Goal: Check status: Check status

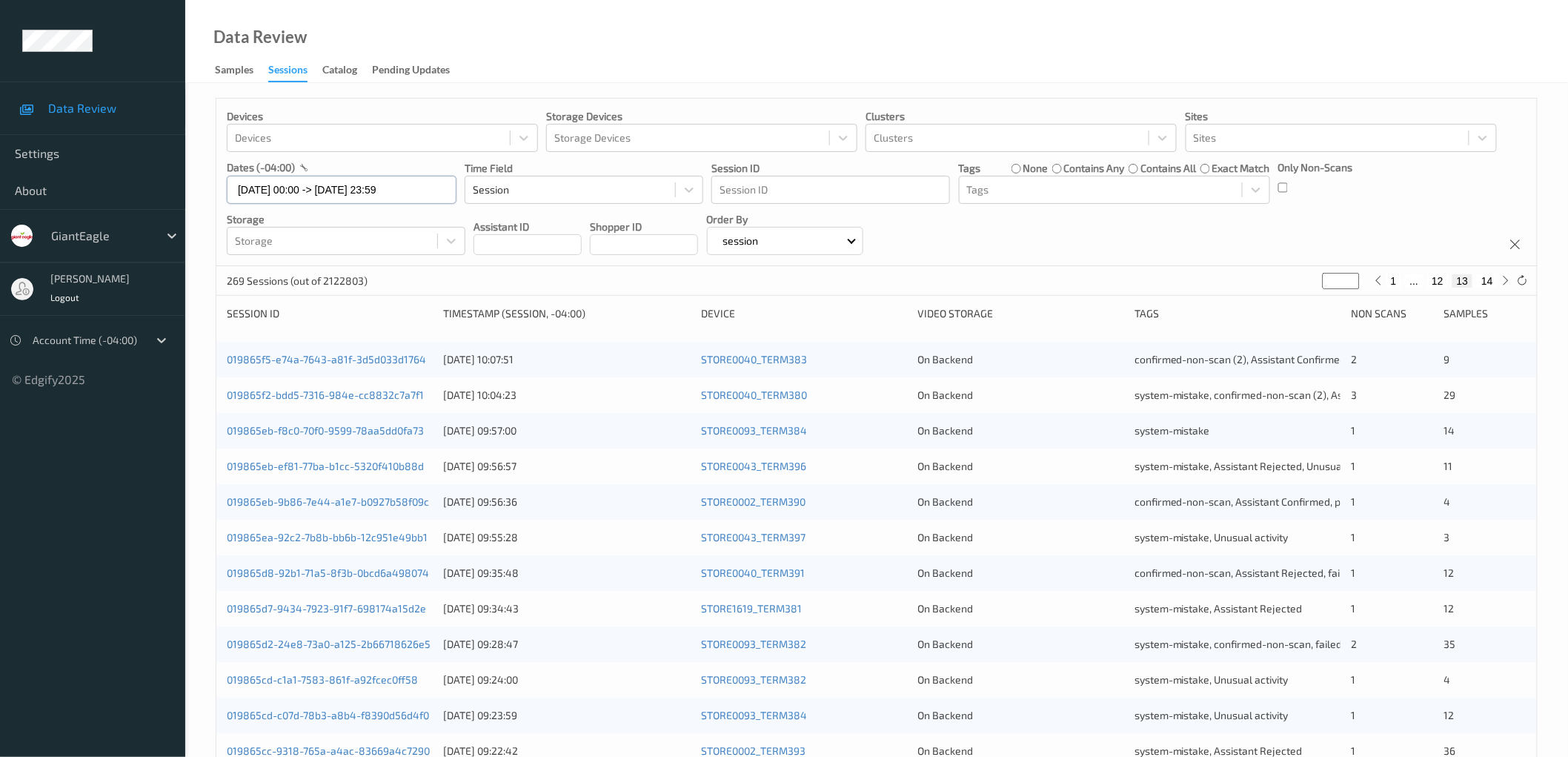
click at [359, 186] on input "[DATE] 00:00 -> [DATE] 23:59" at bounding box center [341, 190] width 230 height 28
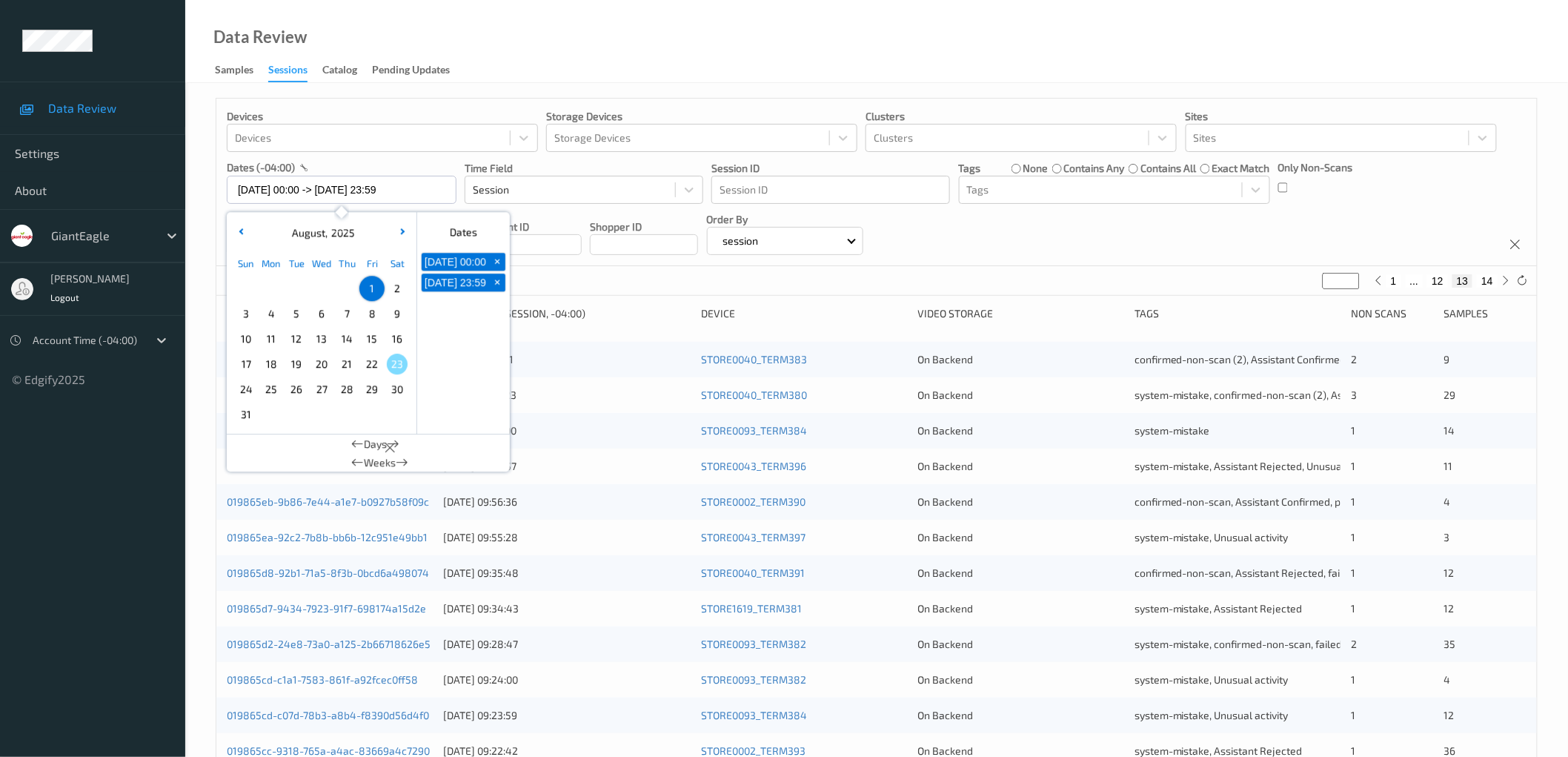
click at [351, 366] on span "21" at bounding box center [347, 364] width 21 height 21
type input "[DATE] 00:00"
type input "*"
click at [351, 366] on span "21" at bounding box center [347, 364] width 21 height 21
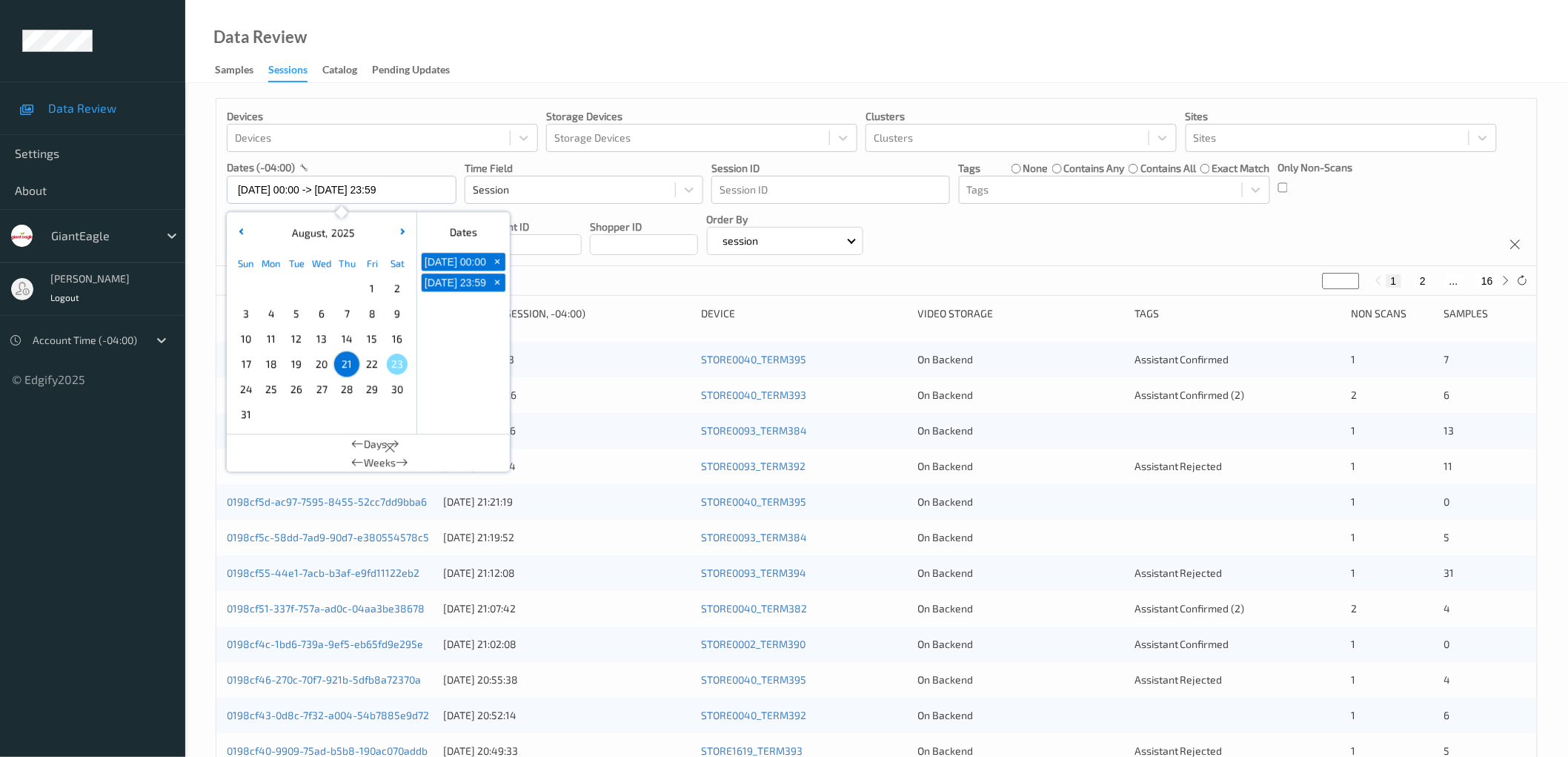
click at [927, 45] on div "Data Review Samples Sessions Catalog Pending Updates" at bounding box center [876, 41] width 1383 height 83
click at [302, 187] on input "[DATE] 00:00 -> [DATE] 23:59" at bounding box center [341, 190] width 230 height 28
click at [368, 365] on span "22" at bounding box center [371, 364] width 21 height 21
click at [1037, 232] on div "Devices Devices Storage Devices Storage Devices Clusters Clusters Sites Sites d…" at bounding box center [877, 182] width 1320 height 167
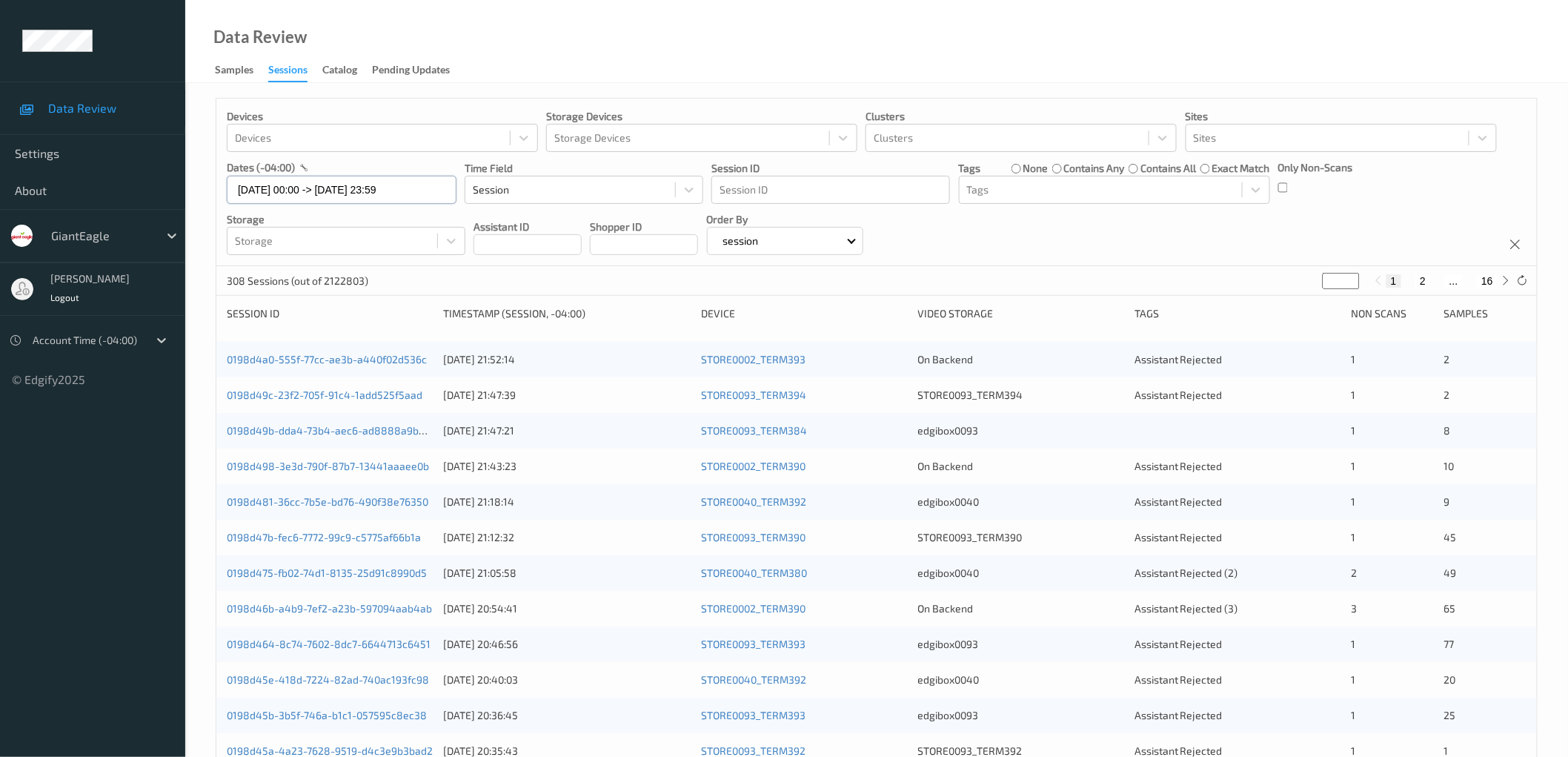
click at [381, 193] on input "[DATE] 00:00 -> [DATE] 23:59" at bounding box center [341, 190] width 230 height 28
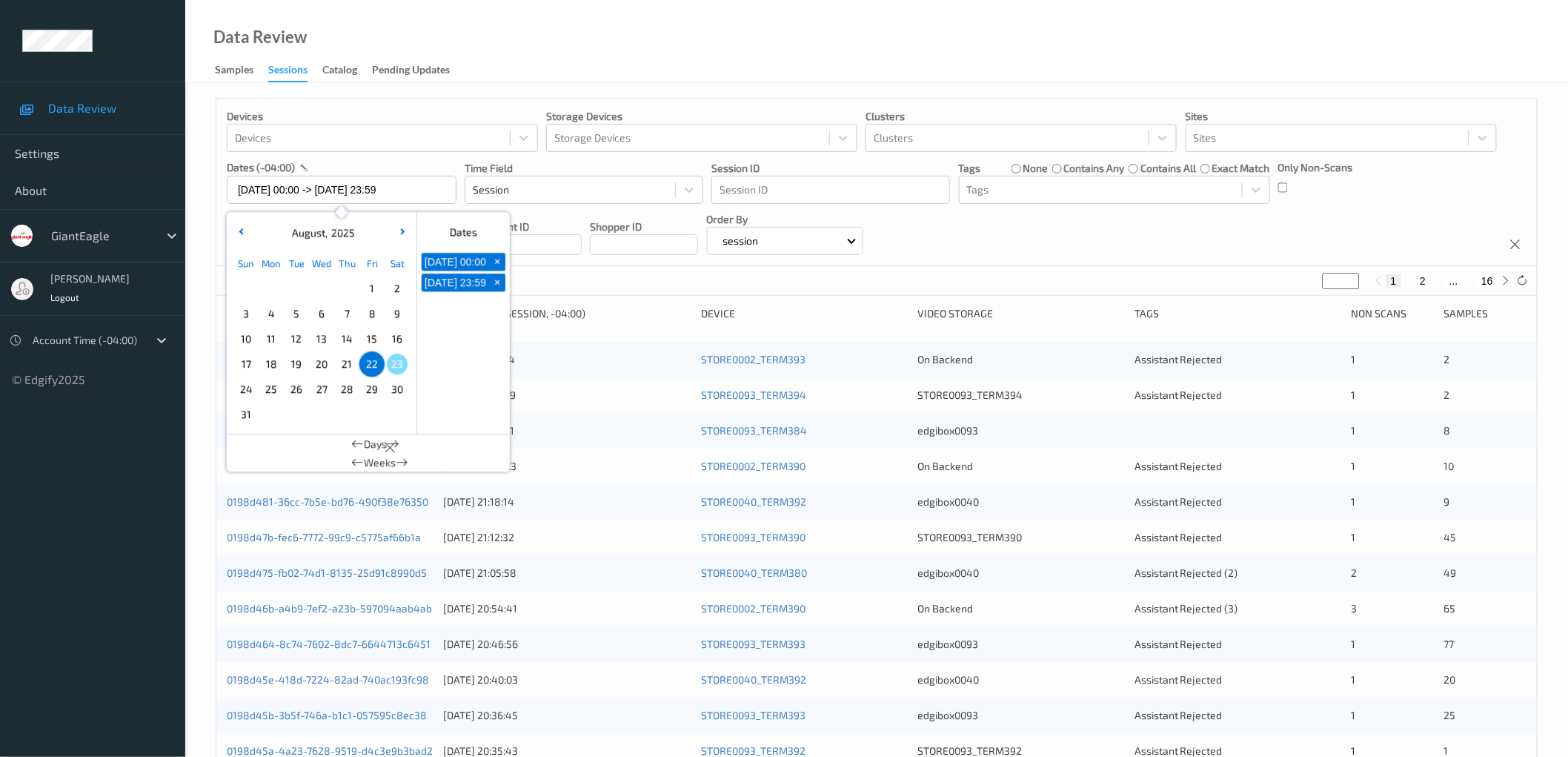
click at [349, 369] on span "21" at bounding box center [347, 364] width 21 height 21
type input "[DATE] 00:00 -> [DATE] 23:59"
click at [1128, 243] on div "Devices Devices Storage Devices Storage Devices Clusters Clusters Sites Sites d…" at bounding box center [877, 182] width 1320 height 167
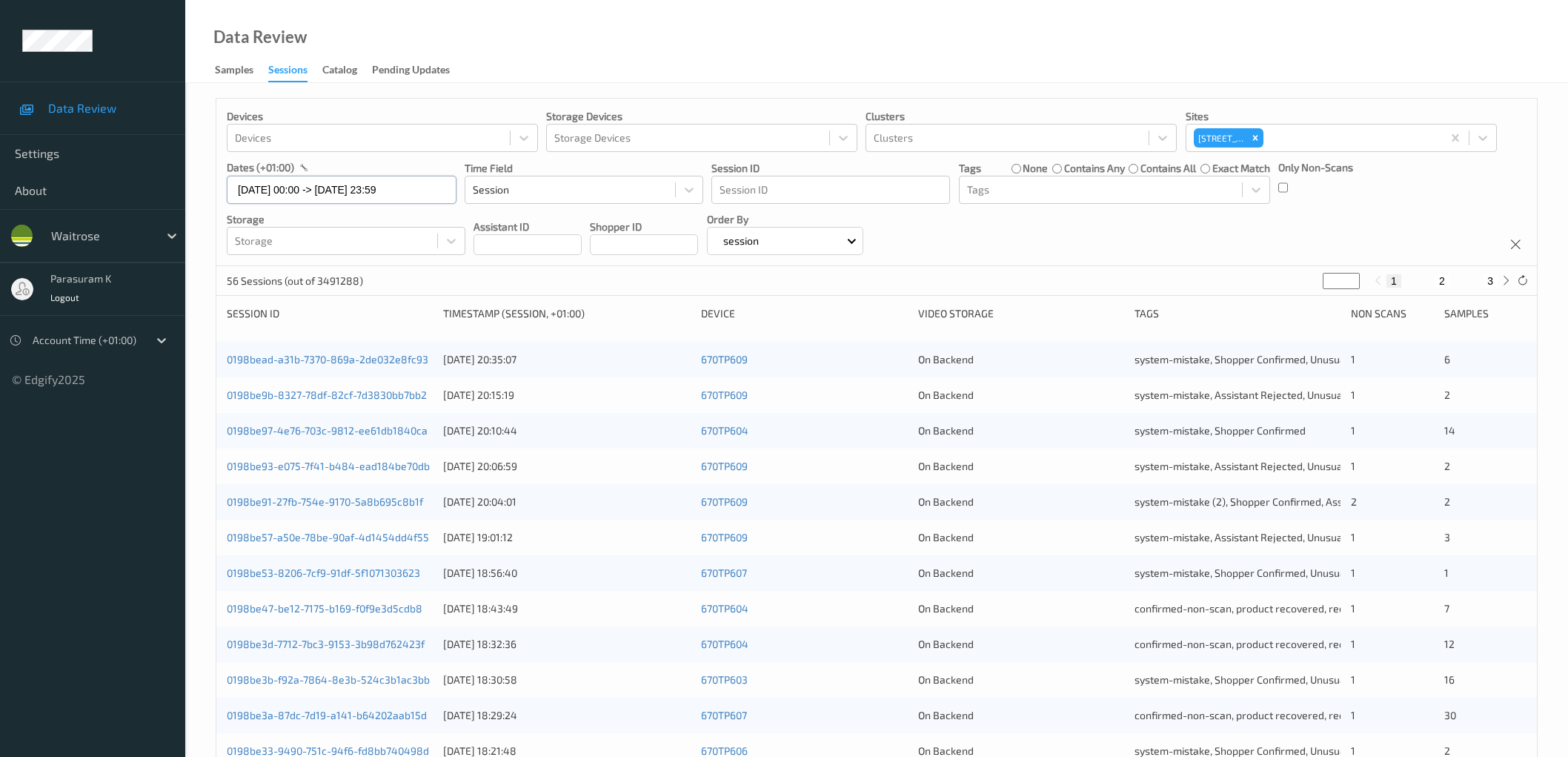
click at [307, 180] on input "[DATE] 00:00 -> [DATE] 23:59" at bounding box center [341, 190] width 230 height 28
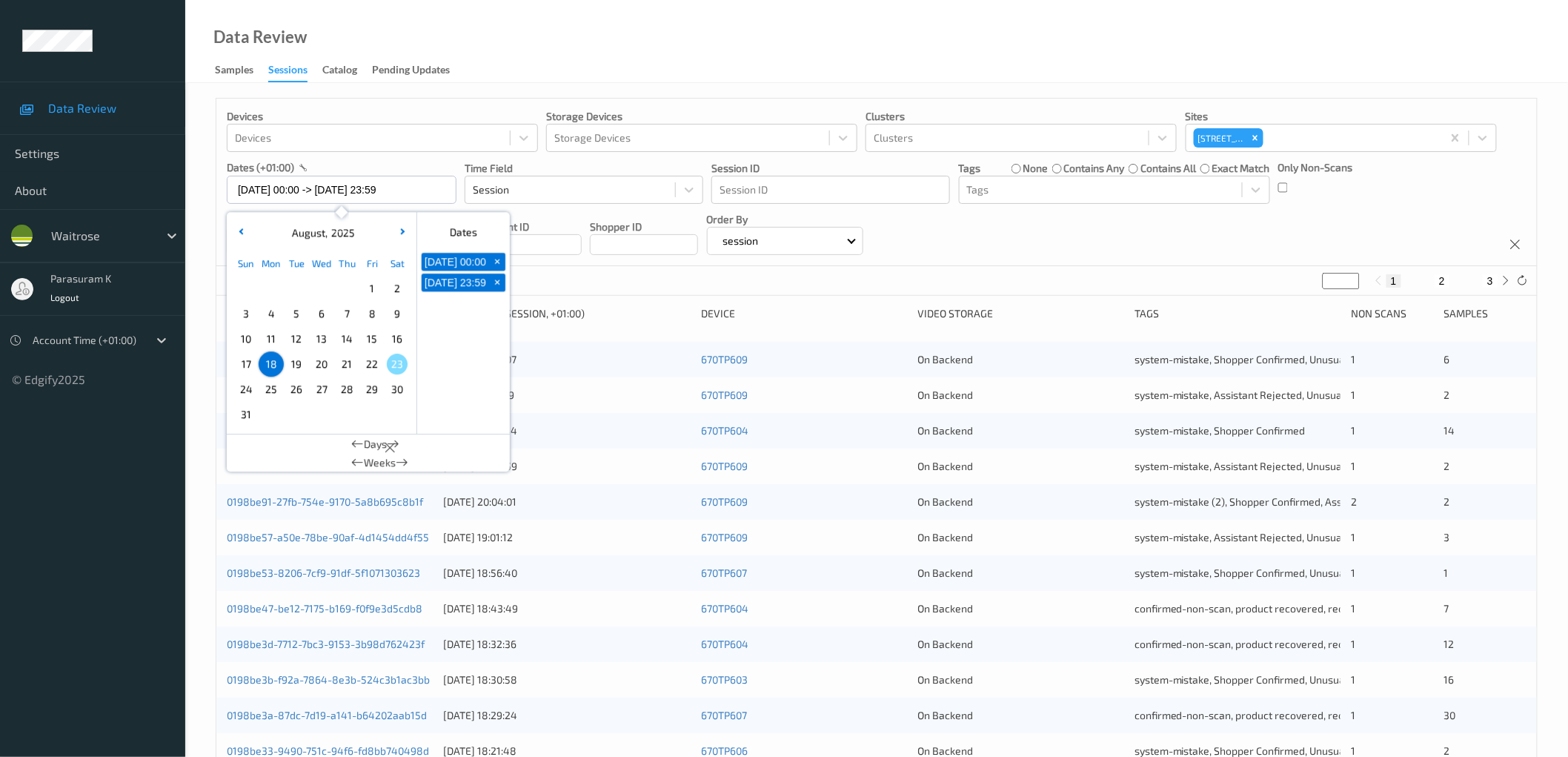
click at [346, 367] on span "21" at bounding box center [347, 364] width 21 height 21
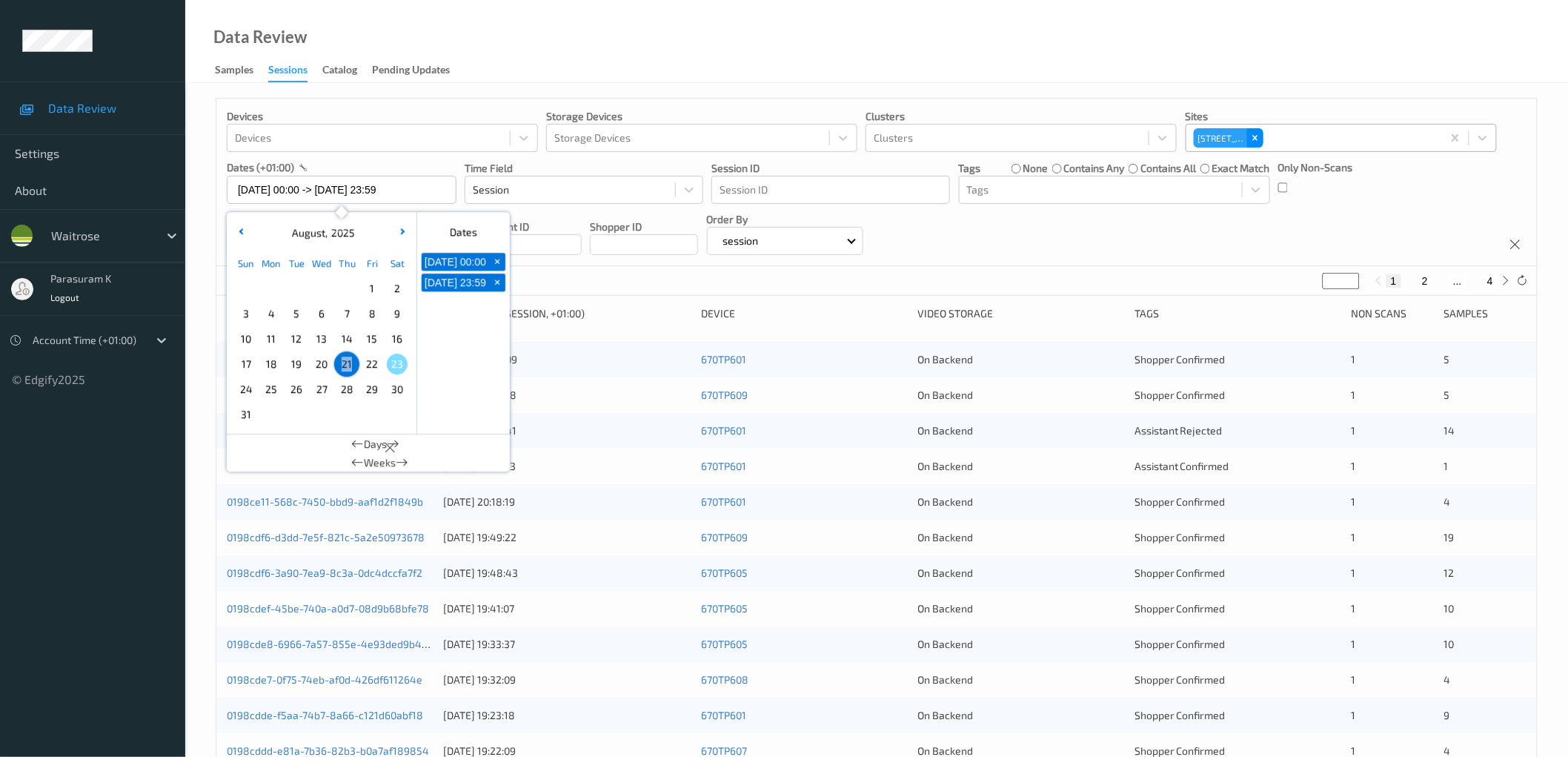
click at [1254, 136] on icon "Remove 670 Mill Hill" at bounding box center [1255, 137] width 5 height 5
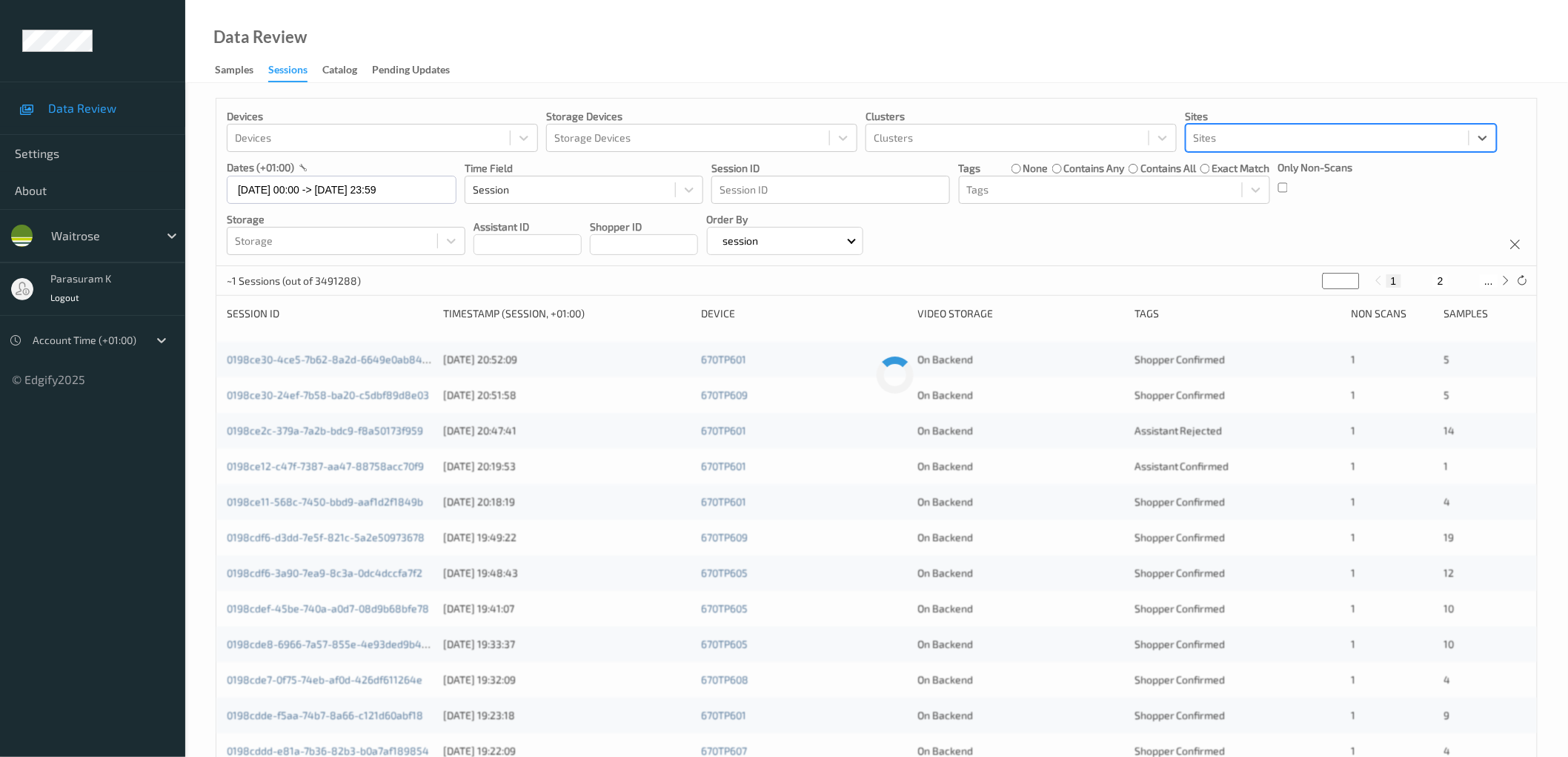
click at [1032, 230] on div "Devices Devices Storage Devices Storage Devices Clusters Clusters Sites Select …" at bounding box center [877, 182] width 1320 height 167
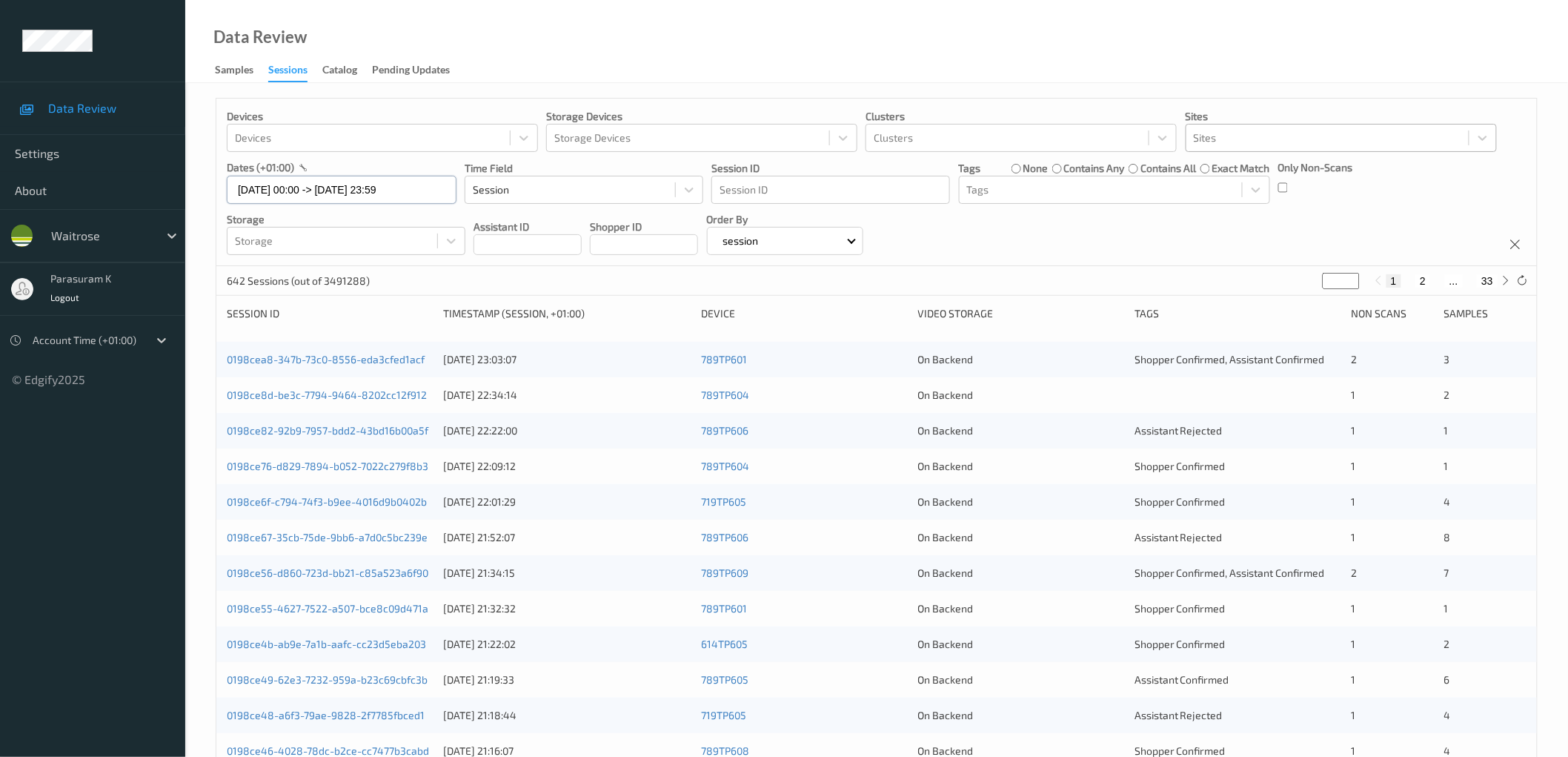
click at [357, 188] on input "[DATE] 00:00 -> [DATE] 23:59" at bounding box center [341, 190] width 230 height 28
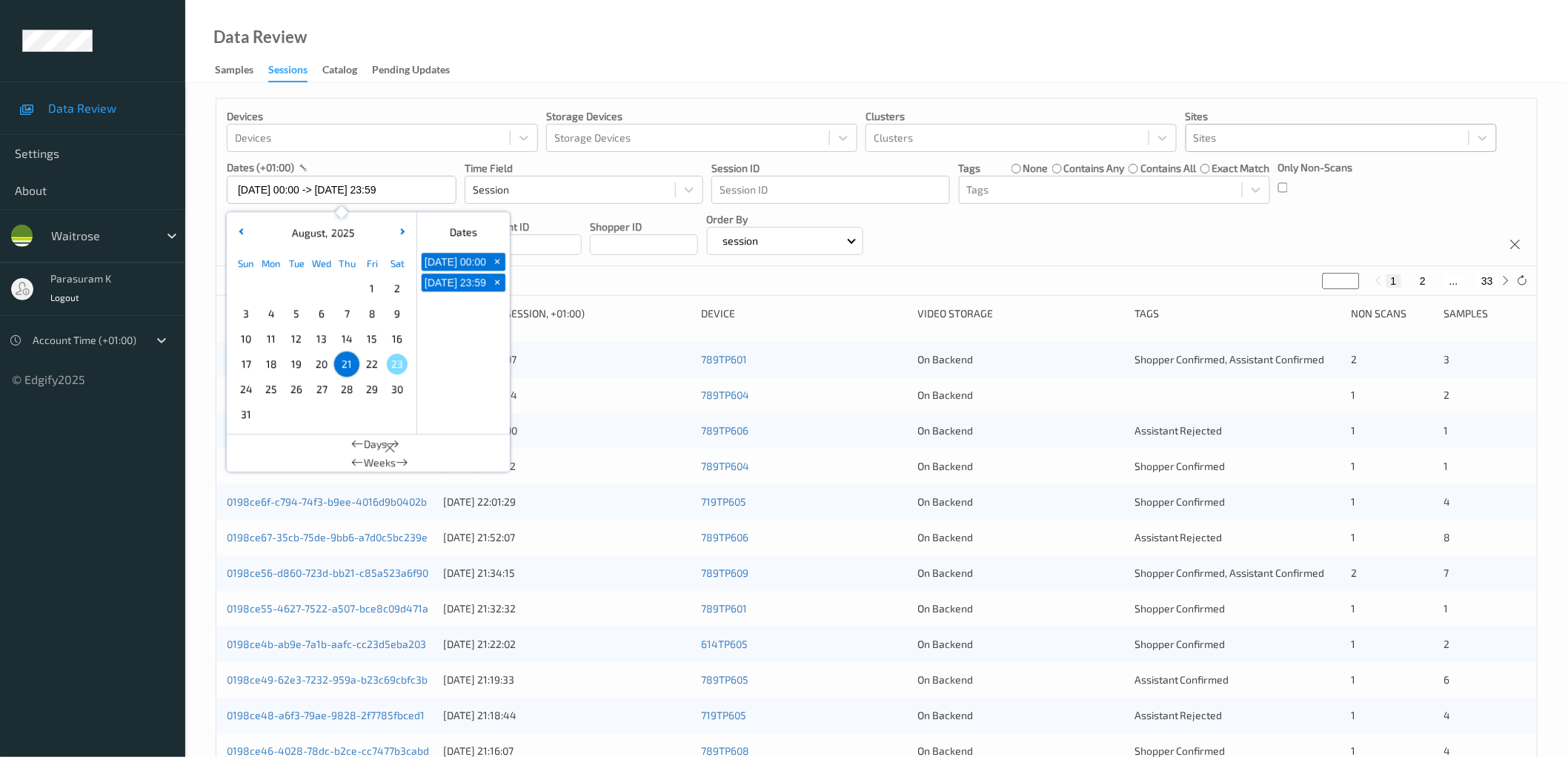
click at [366, 364] on span "22" at bounding box center [371, 364] width 21 height 21
click at [982, 234] on div "Devices Devices Storage Devices Storage Devices Clusters Clusters Sites Sites d…" at bounding box center [877, 182] width 1320 height 167
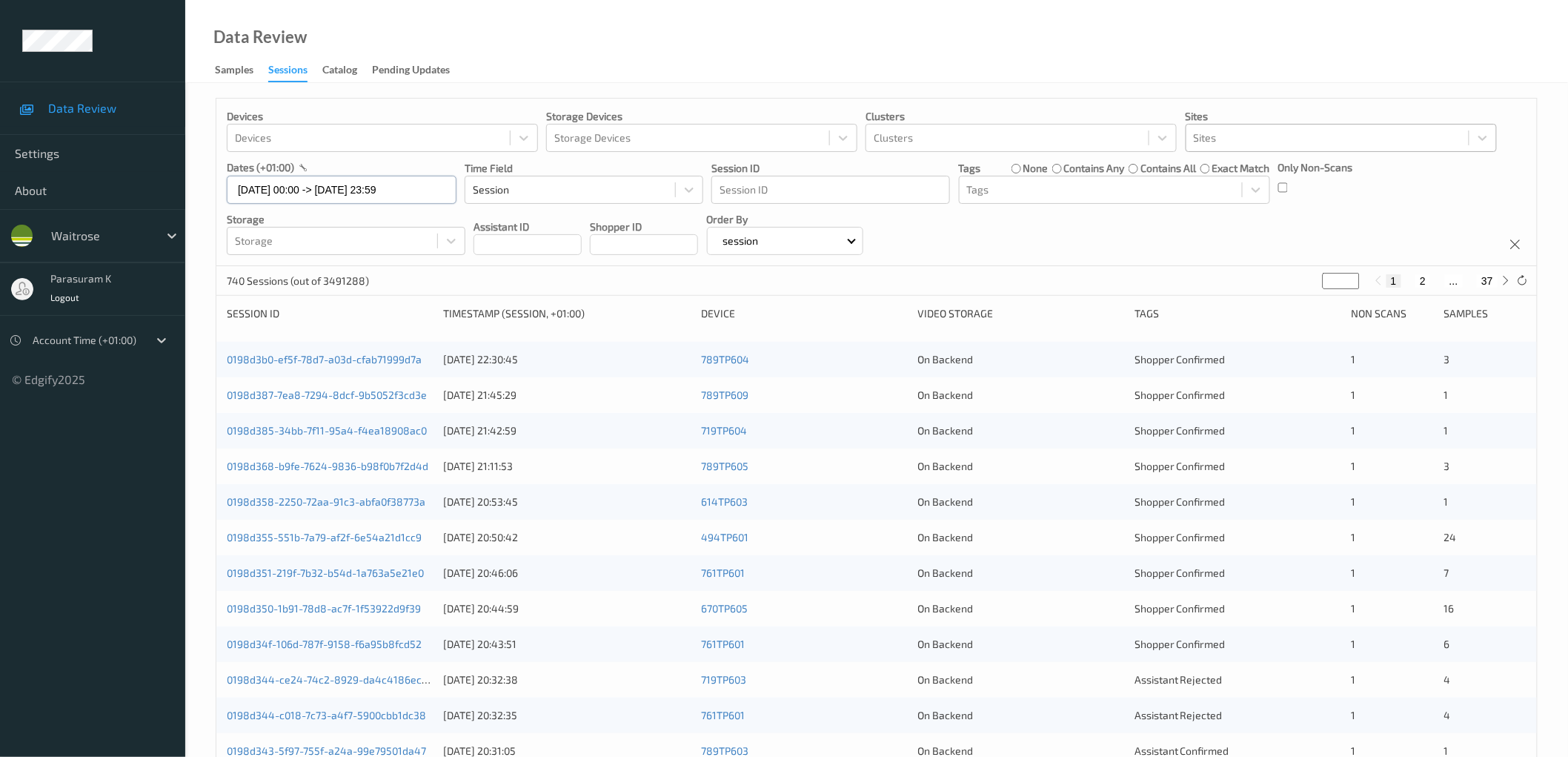
click at [347, 186] on input "[DATE] 00:00 -> [DATE] 23:59" at bounding box center [341, 190] width 230 height 28
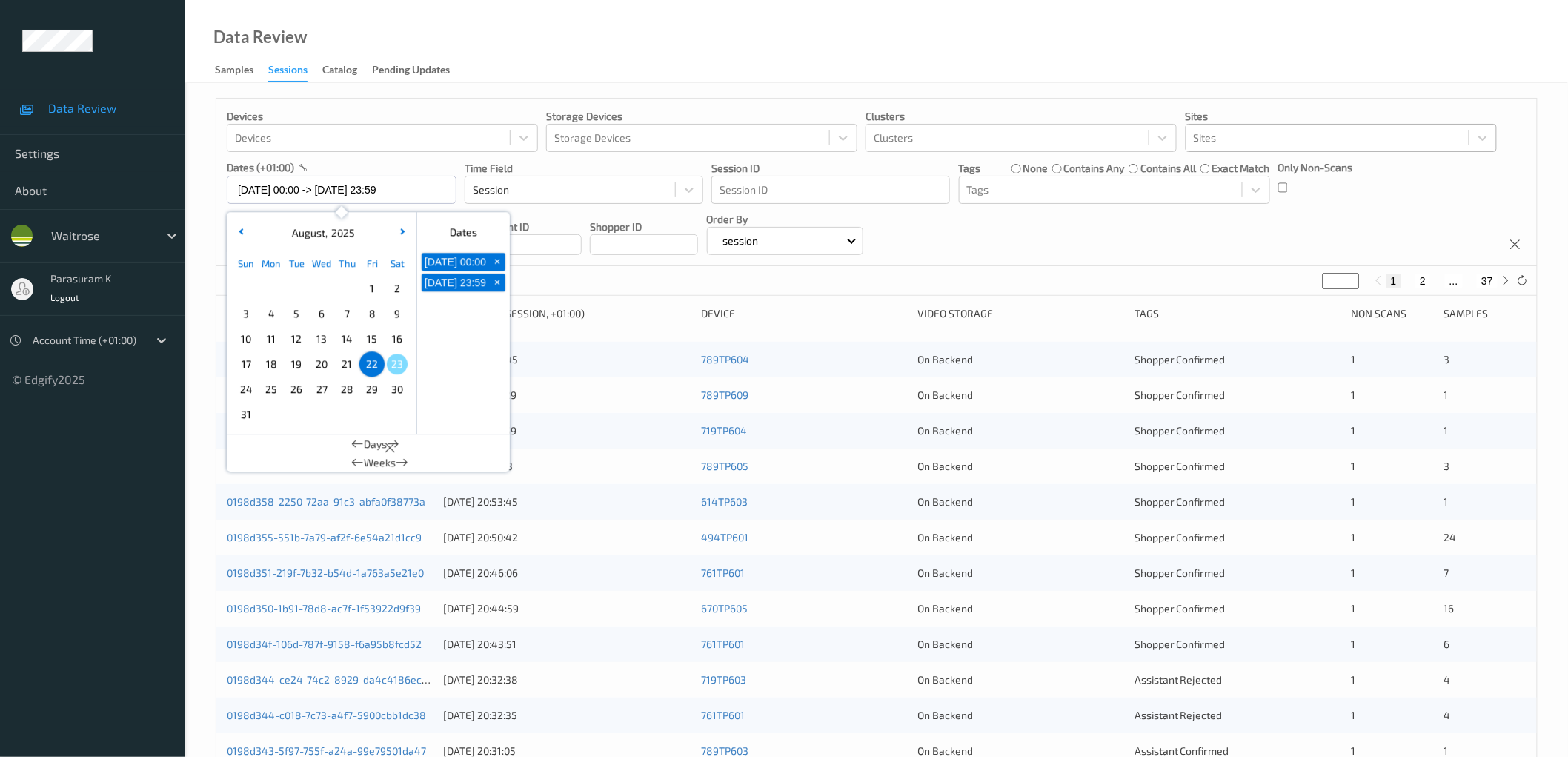
click at [344, 365] on span "21" at bounding box center [347, 364] width 21 height 21
type input "[DATE] 00:00 -> [DATE] 23:59"
click at [1011, 228] on div "Devices Devices Storage Devices Storage Devices Clusters Clusters Sites Sites d…" at bounding box center [877, 182] width 1320 height 167
